Goal: Find specific page/section: Find specific page/section

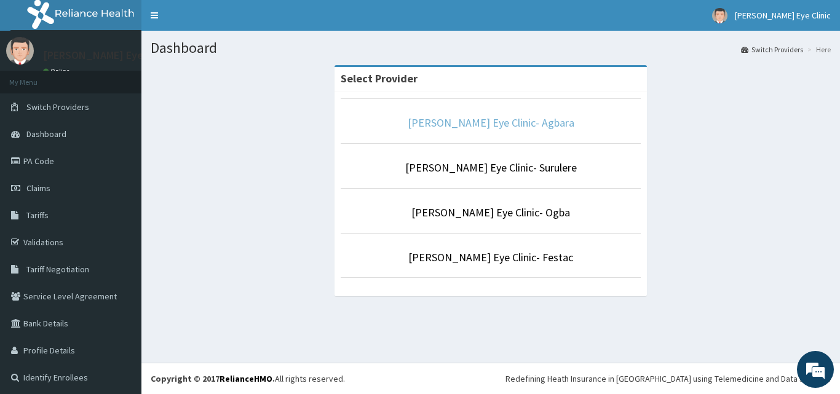
click at [436, 127] on link "[PERSON_NAME] Eye Clinic- Agbara" at bounding box center [491, 123] width 167 height 14
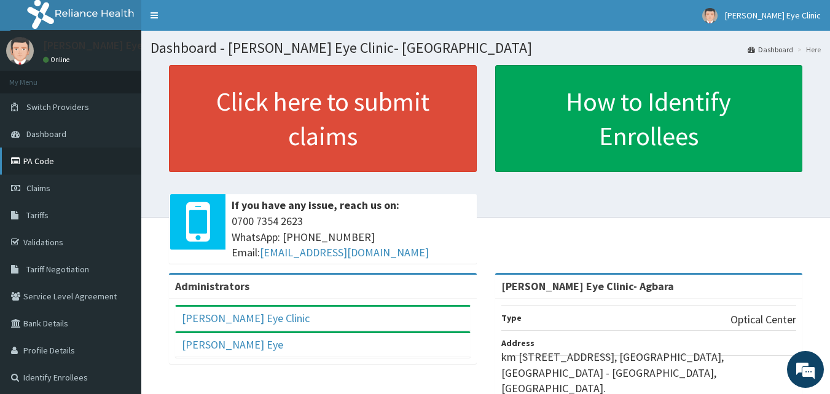
click at [62, 165] on link "PA Code" at bounding box center [70, 161] width 141 height 27
